Goal: Navigation & Orientation: Find specific page/section

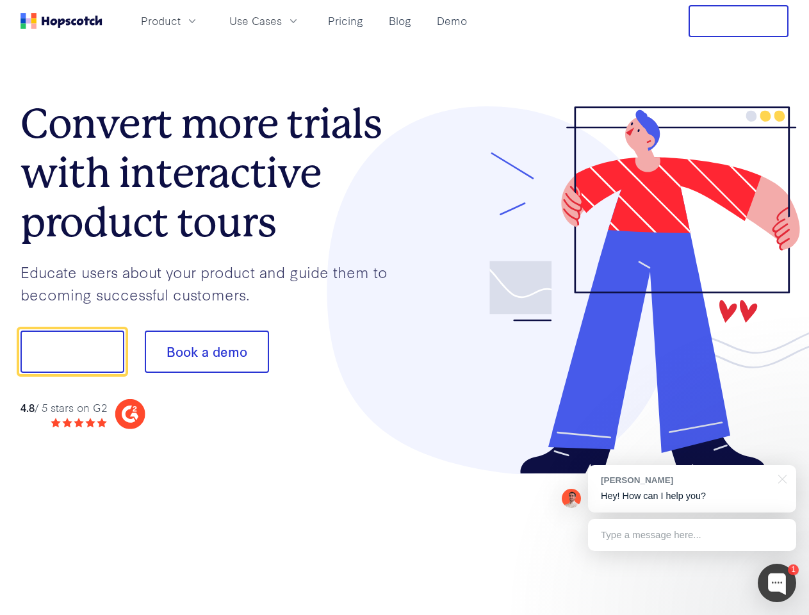
click at [405, 308] on div at bounding box center [597, 290] width 384 height 368
click at [181, 21] on span "Product" at bounding box center [161, 21] width 40 height 16
click at [282, 21] on span "Use Cases" at bounding box center [255, 21] width 53 height 16
click at [739, 21] on button "Free Trial" at bounding box center [739, 21] width 100 height 32
click at [72, 352] on button "Show me!" at bounding box center [73, 352] width 104 height 42
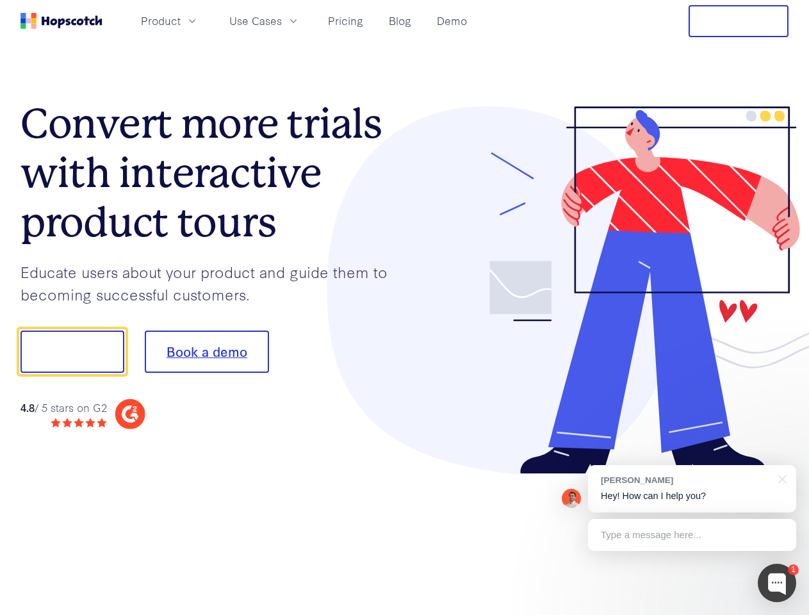
click at [206, 352] on button "Book a demo" at bounding box center [207, 352] width 124 height 42
click at [777, 583] on div at bounding box center [777, 583] width 38 height 38
click at [692, 489] on div "[PERSON_NAME] Hey! How can I help you?" at bounding box center [692, 488] width 208 height 47
click at [781, 478] on div at bounding box center [676, 349] width 240 height 427
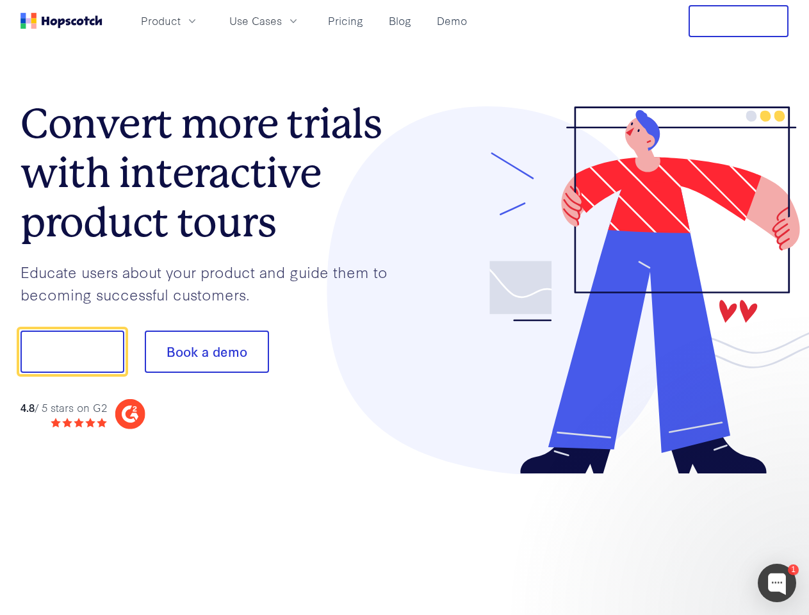
click at [692, 535] on div at bounding box center [676, 349] width 240 height 427
